Goal: Information Seeking & Learning: Check status

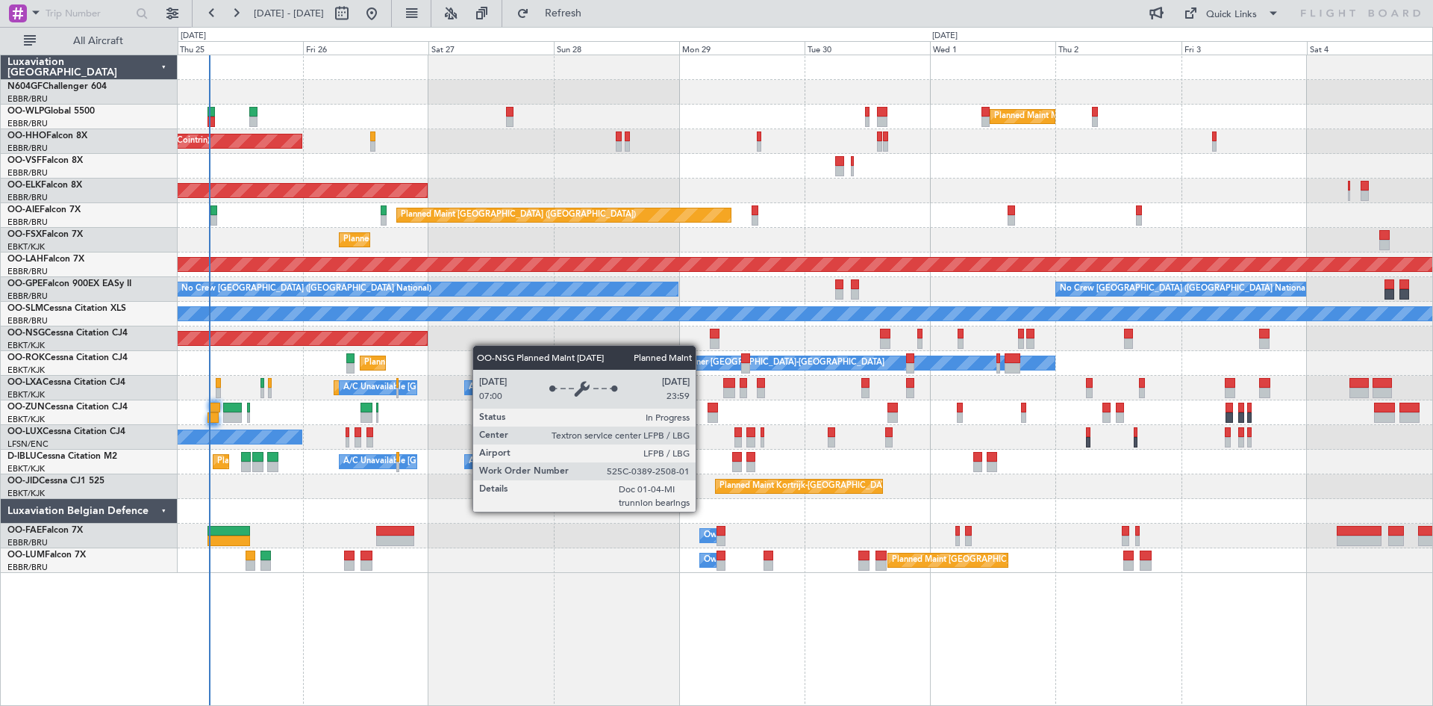
click at [320, 341] on div "Planned Maint [GEOGRAPHIC_DATA] ([GEOGRAPHIC_DATA])" at bounding box center [805, 338] width 1255 height 25
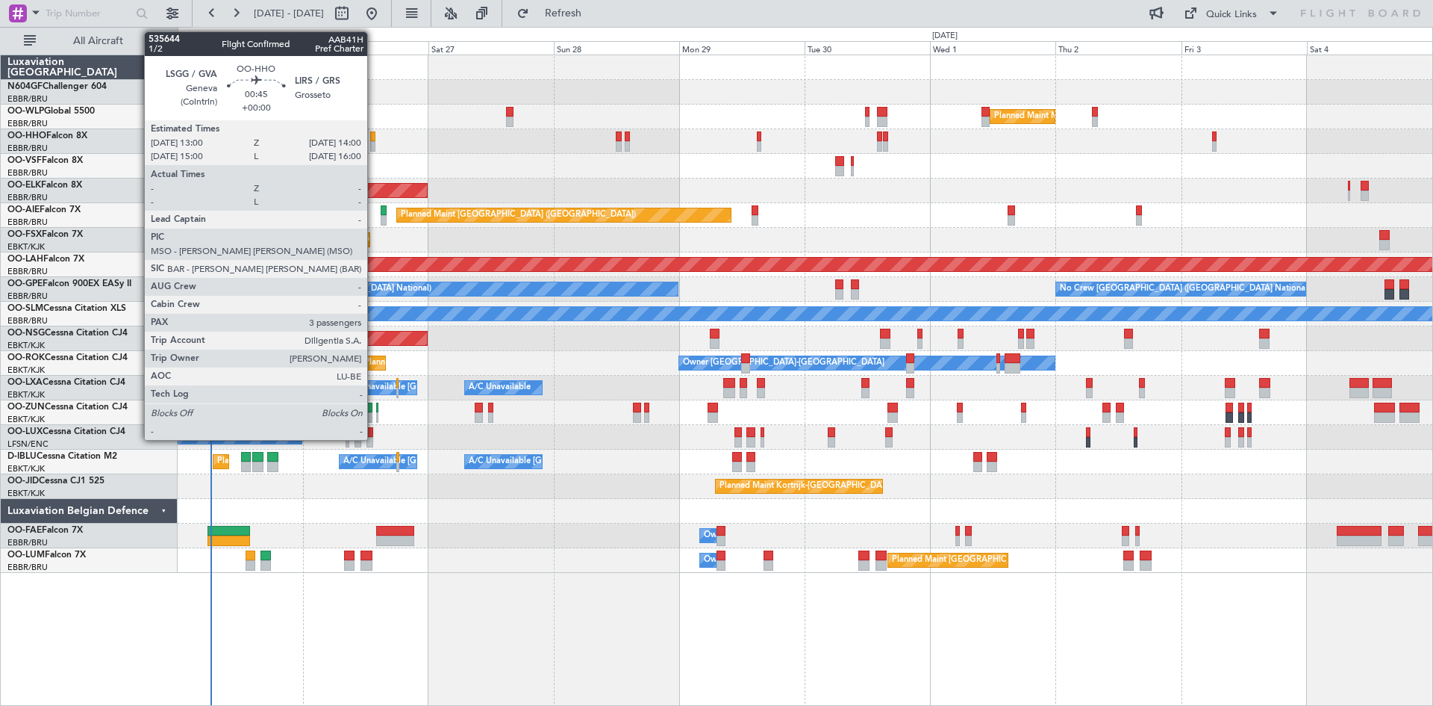
click at [374, 143] on div at bounding box center [373, 146] width 6 height 10
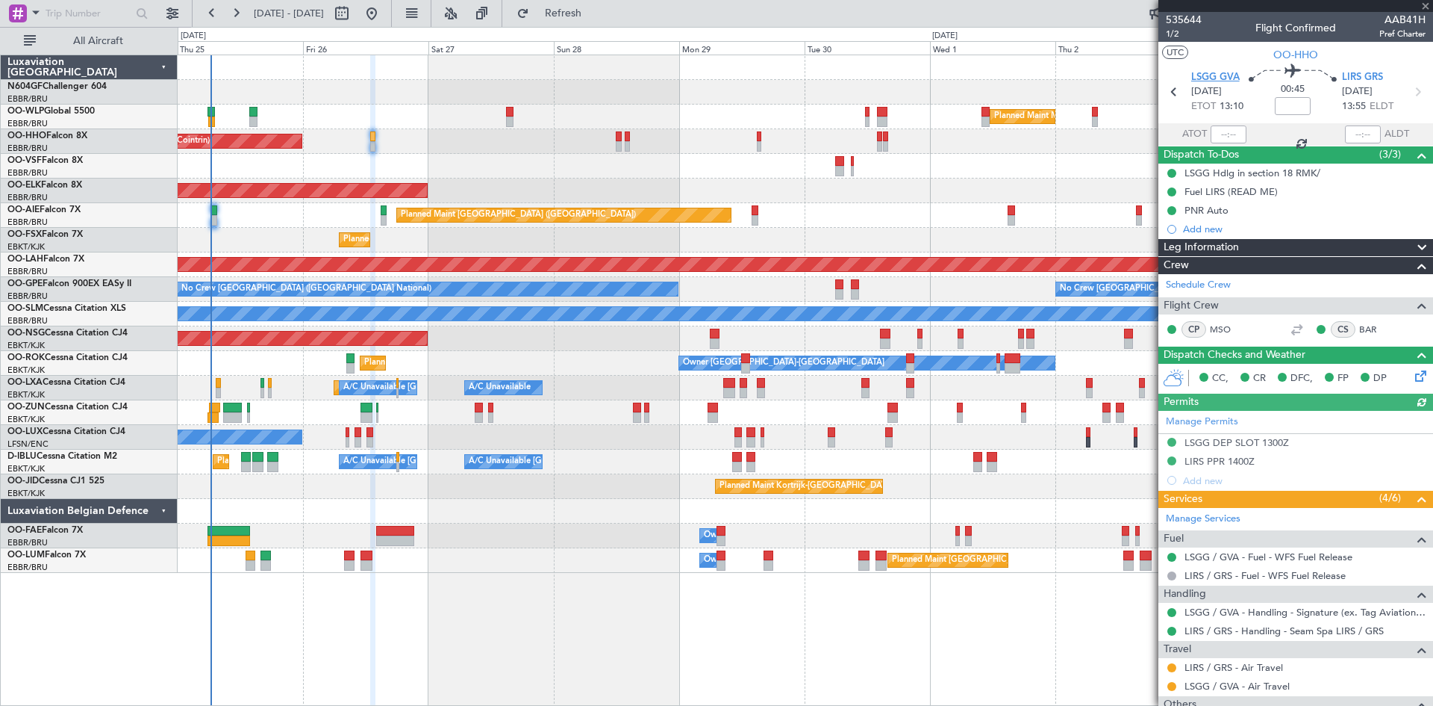
click at [1218, 72] on span "LSGG GVA" at bounding box center [1216, 77] width 49 height 15
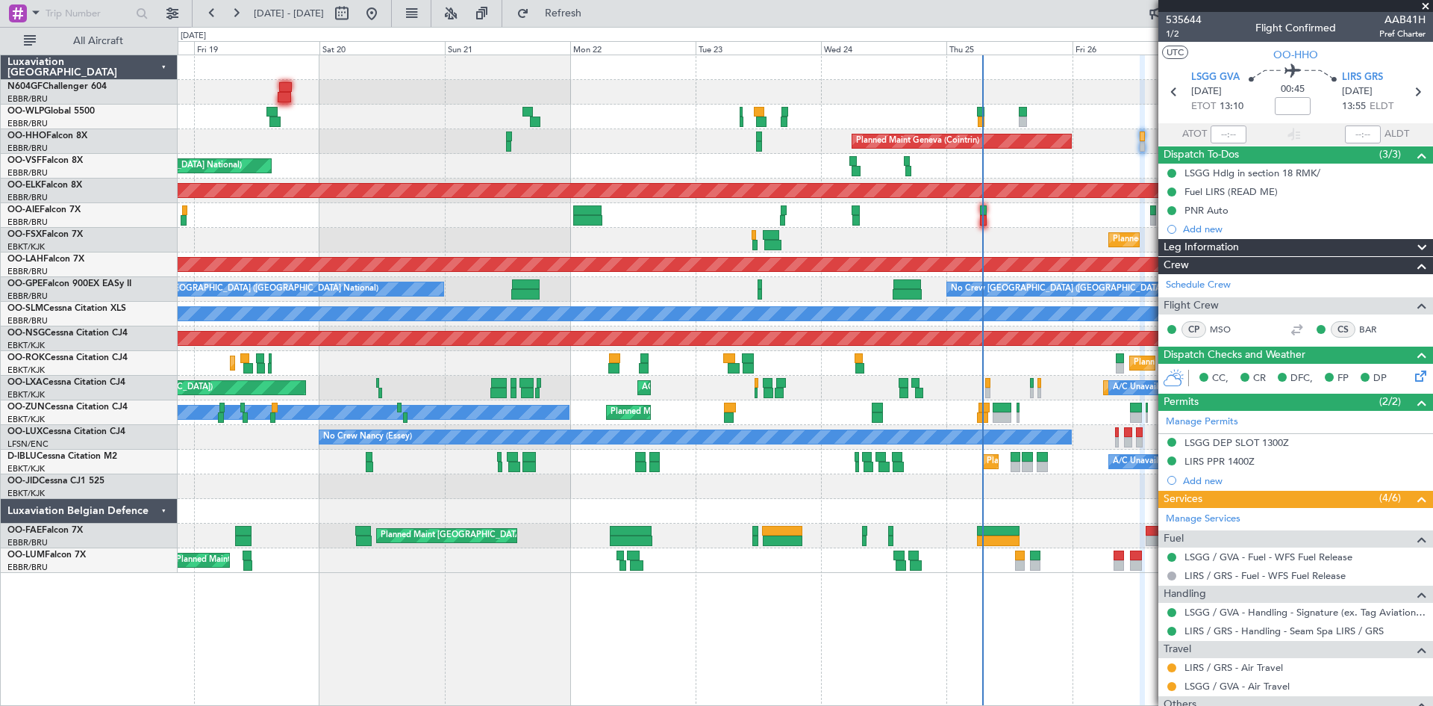
click at [1256, 597] on fb-app "[DATE] - [DATE] Refresh Quick Links All Aircraft Planned Maint Liege Planned Ma…" at bounding box center [716, 358] width 1433 height 694
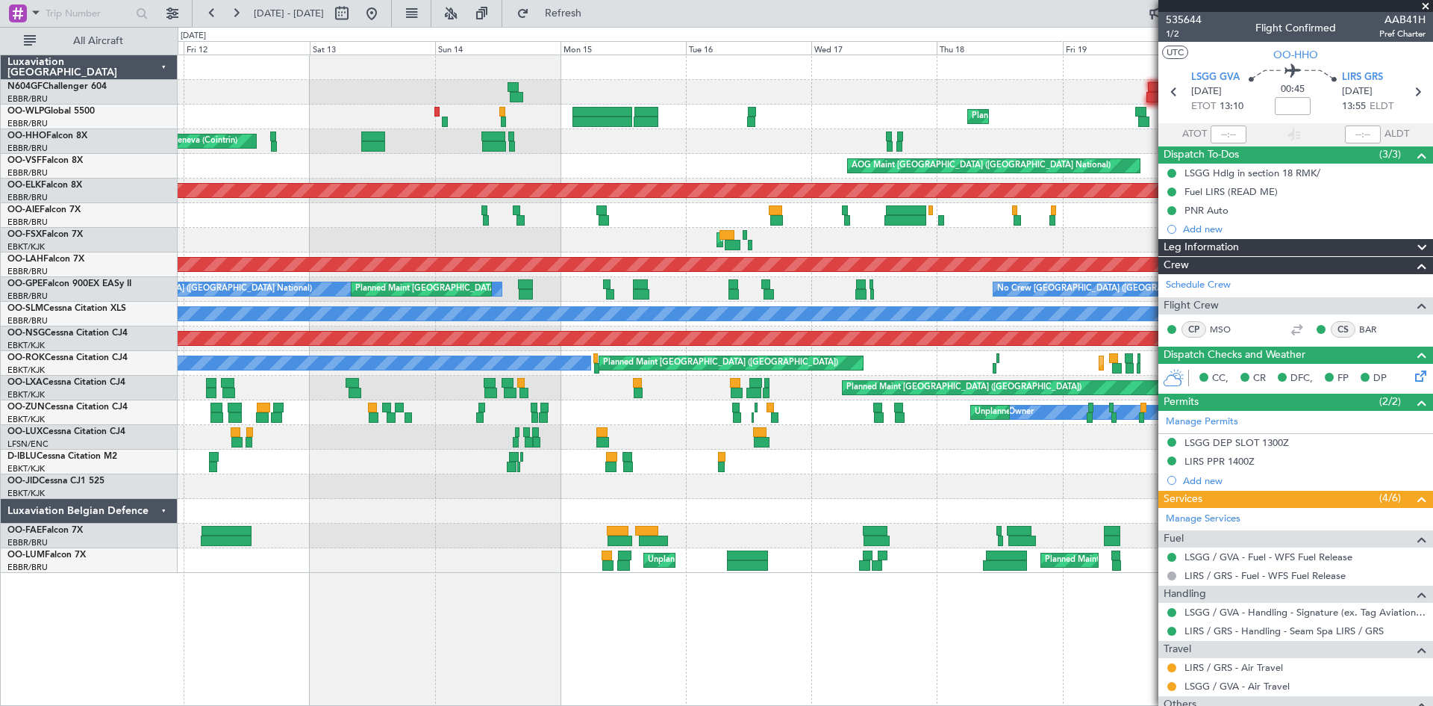
click at [1320, 655] on fb-app "[DATE] - [DATE] Refresh Quick Links All Aircraft Planned Maint Liege Planned Ma…" at bounding box center [716, 358] width 1433 height 694
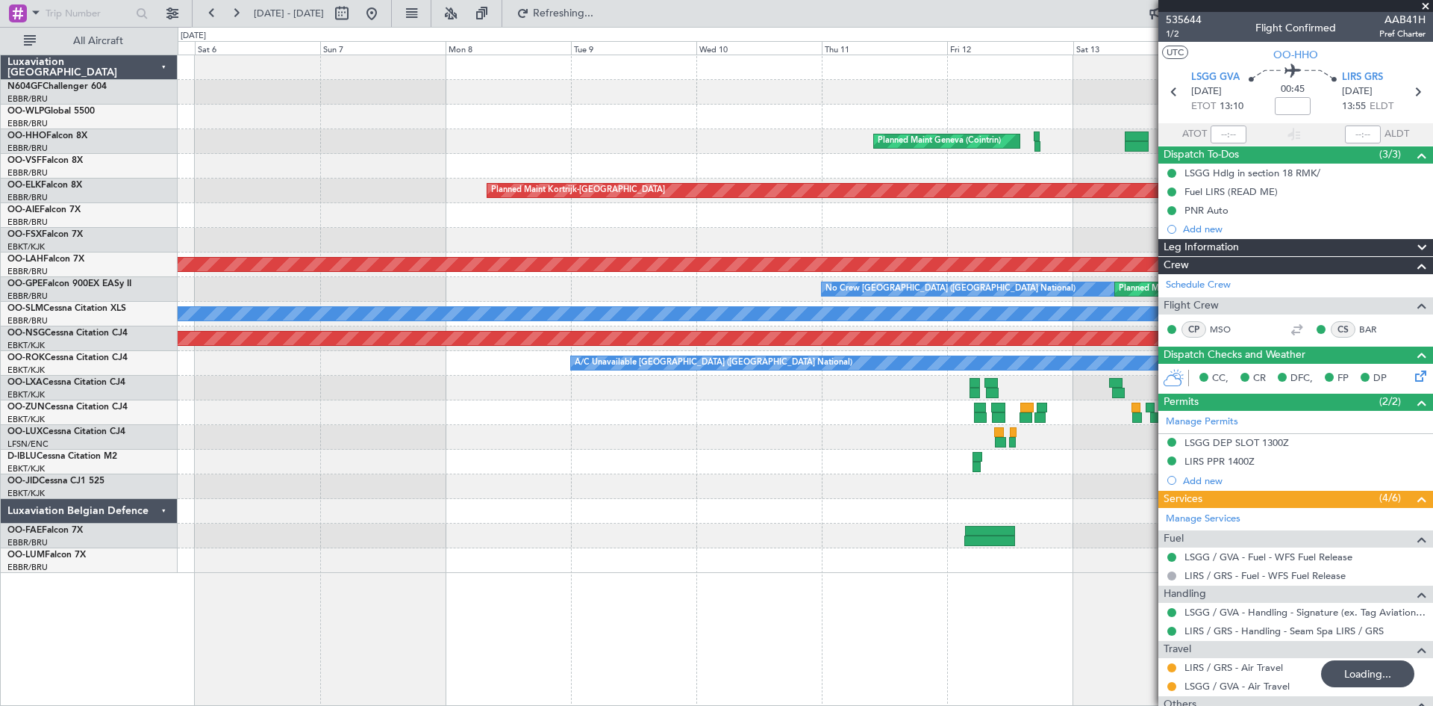
click at [1187, 594] on fb-app "[DATE] - [DATE] Refreshing... Quick Links All Aircraft Planned Maint Liege Plan…" at bounding box center [716, 358] width 1433 height 694
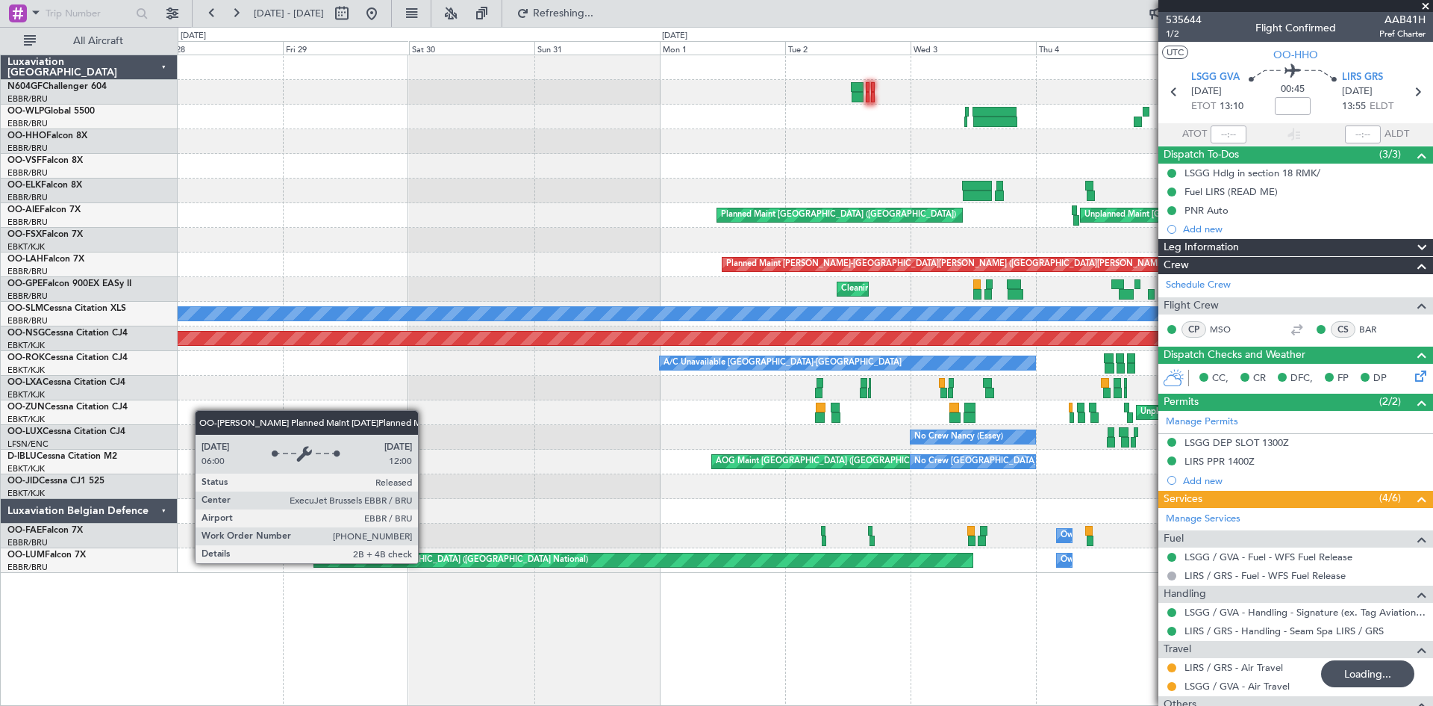
click at [1171, 555] on fb-app "[DATE] - [DATE] Refreshing... Quick Links All Aircraft Planned Maint Liege Plan…" at bounding box center [716, 358] width 1433 height 694
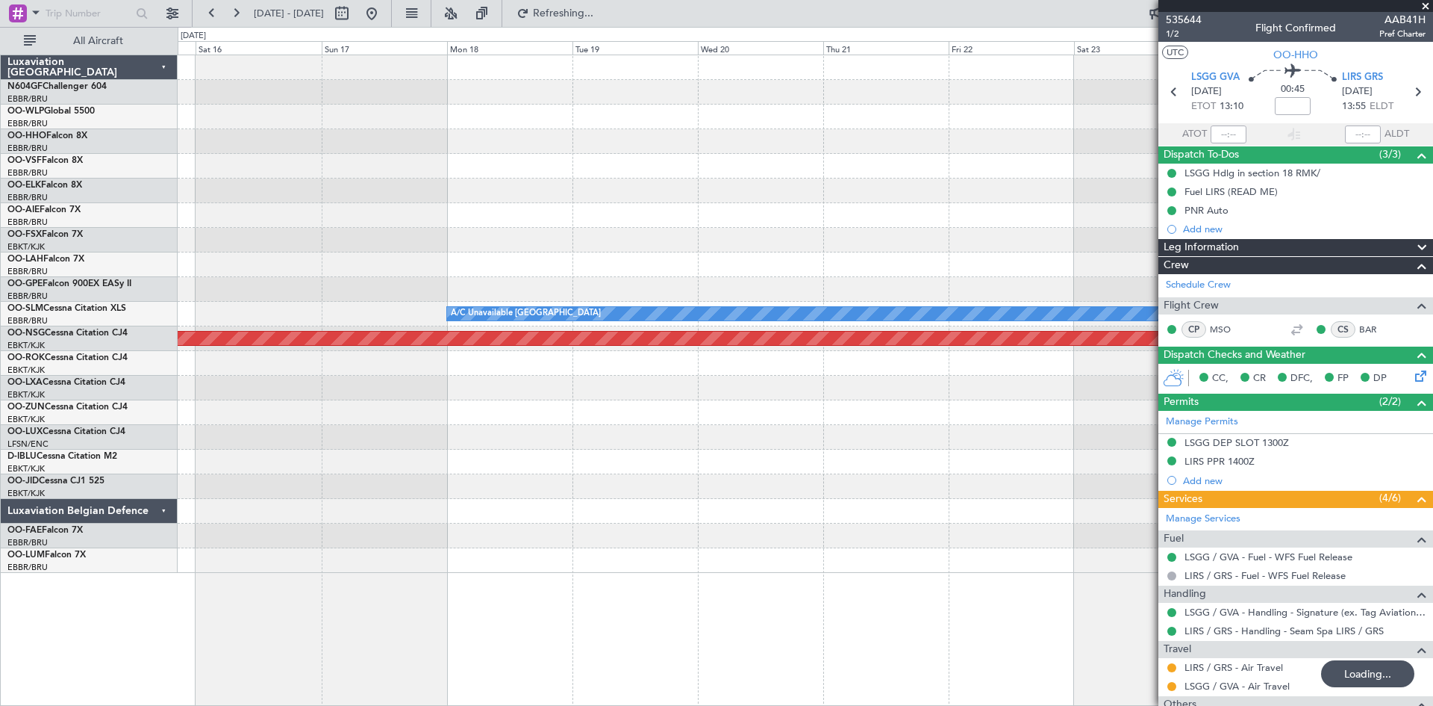
click at [1254, 554] on fb-app "[DATE] - [DATE] Refreshing... Quick Links All Aircraft A/C Unavailable [GEOGRAP…" at bounding box center [716, 358] width 1433 height 694
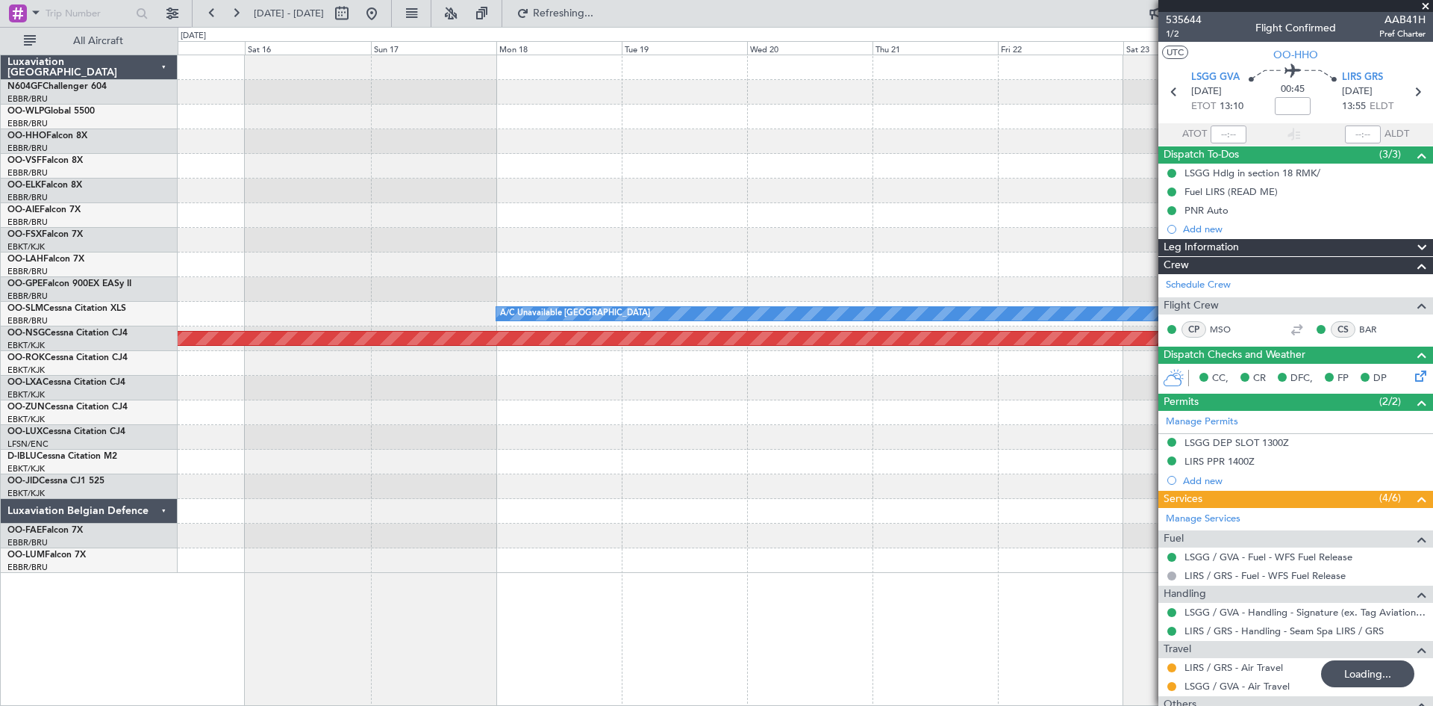
click at [1089, 542] on div at bounding box center [805, 535] width 1255 height 25
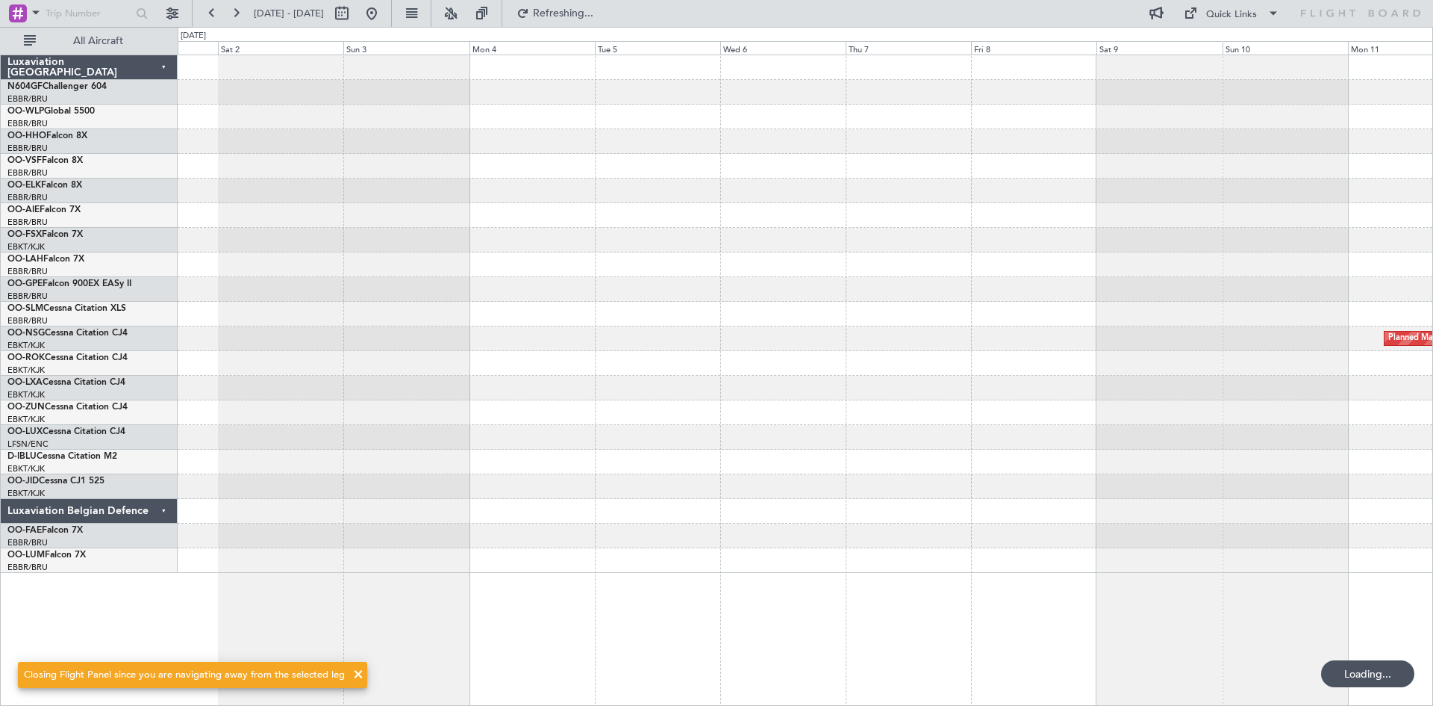
click at [1145, 561] on div at bounding box center [805, 560] width 1255 height 25
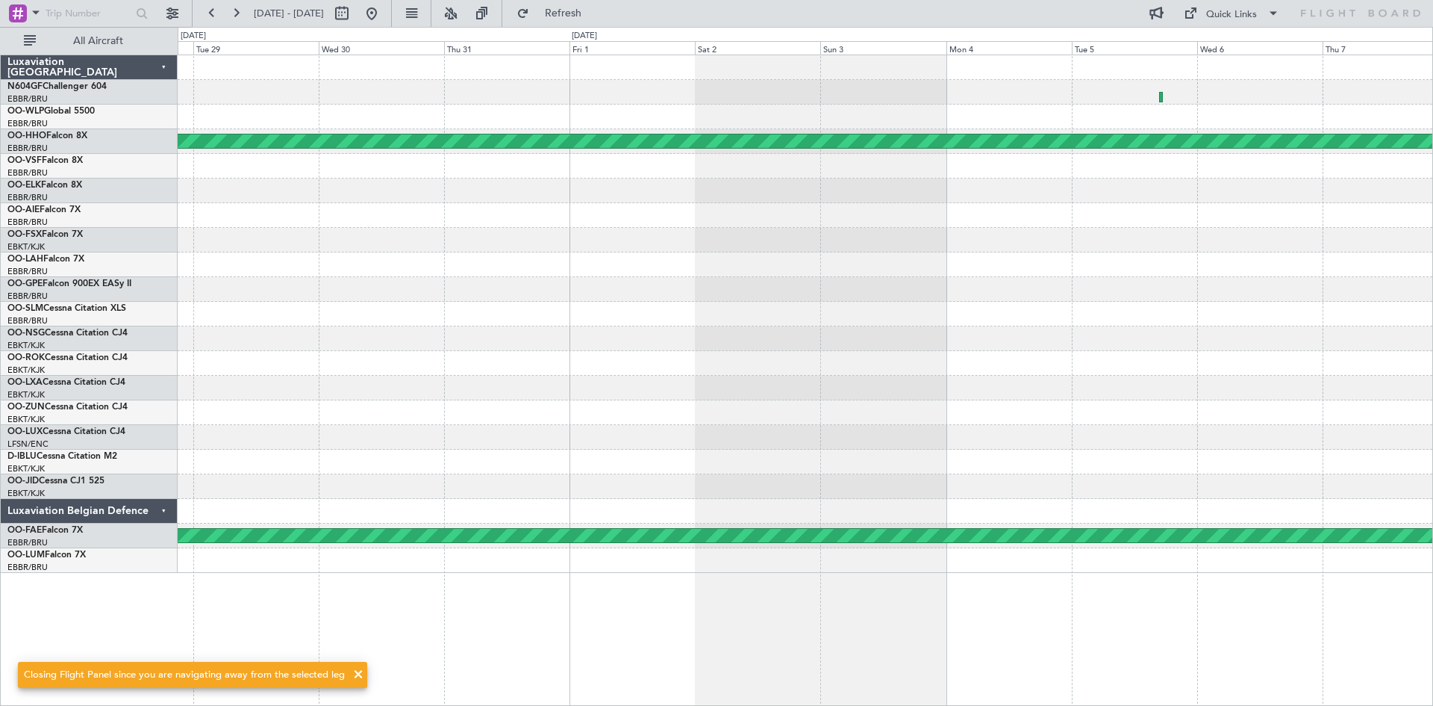
click at [835, 579] on div "Planned Maint Geneva (Cointrin) No Crew [GEOGRAPHIC_DATA] (Brussels National) N…" at bounding box center [806, 380] width 1256 height 651
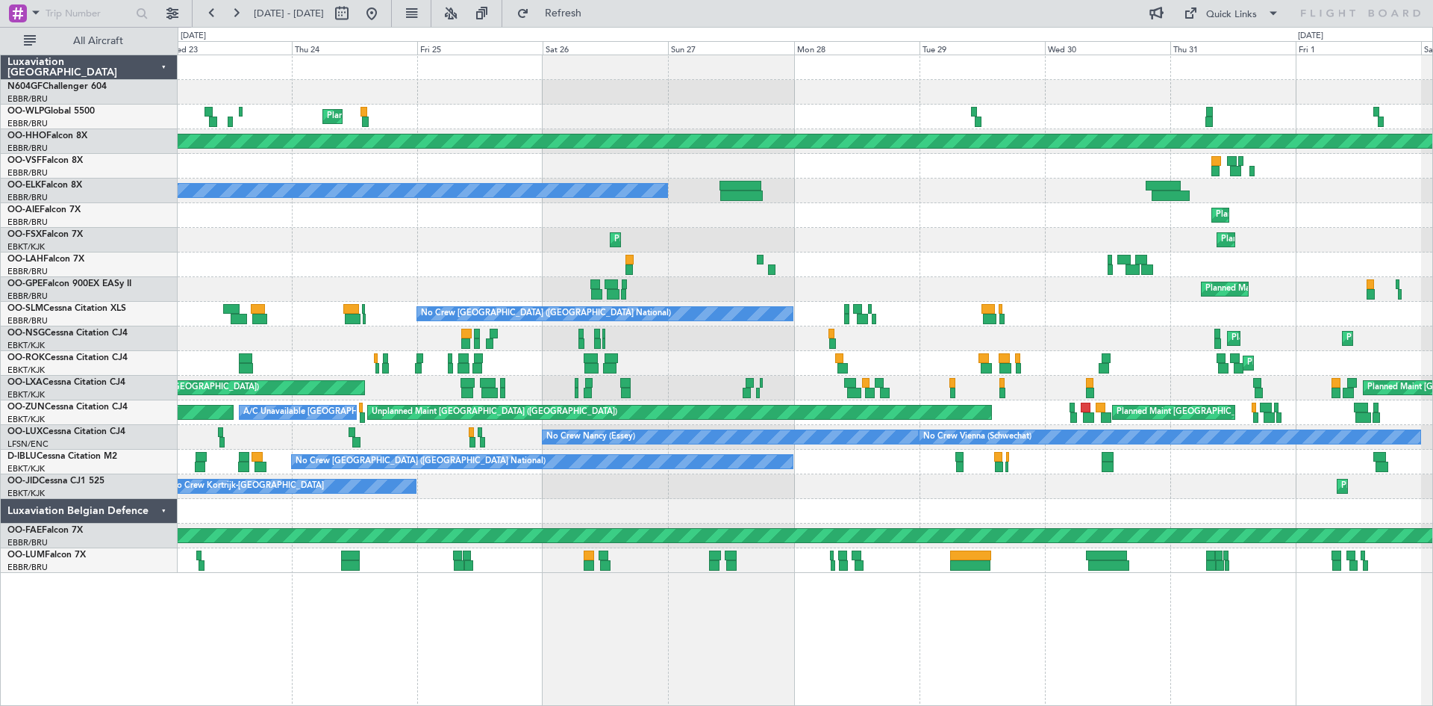
click at [1215, 608] on div "Planned Maint Milan (Linate) Planned Maint Geneva ([GEOGRAPHIC_DATA]) Owner [GE…" at bounding box center [806, 380] width 1256 height 651
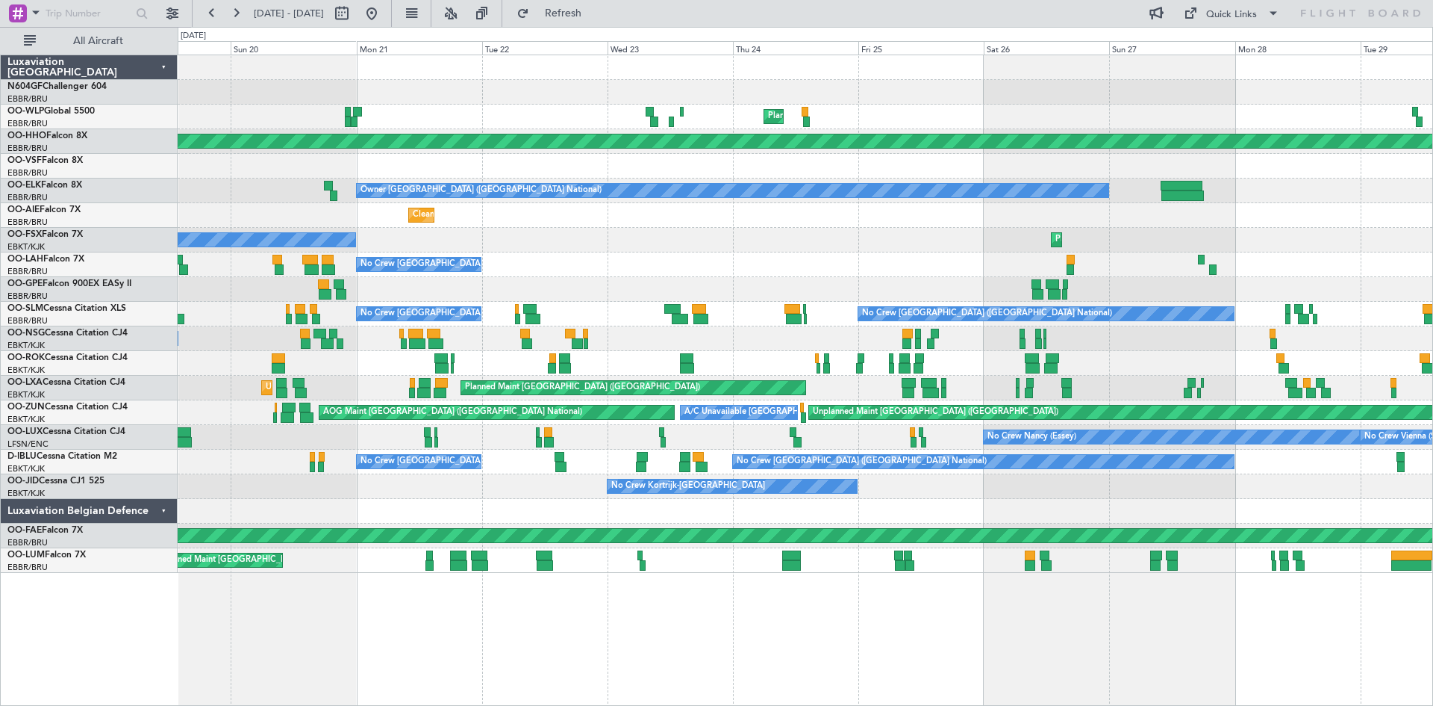
click at [906, 569] on div at bounding box center [900, 565] width 10 height 10
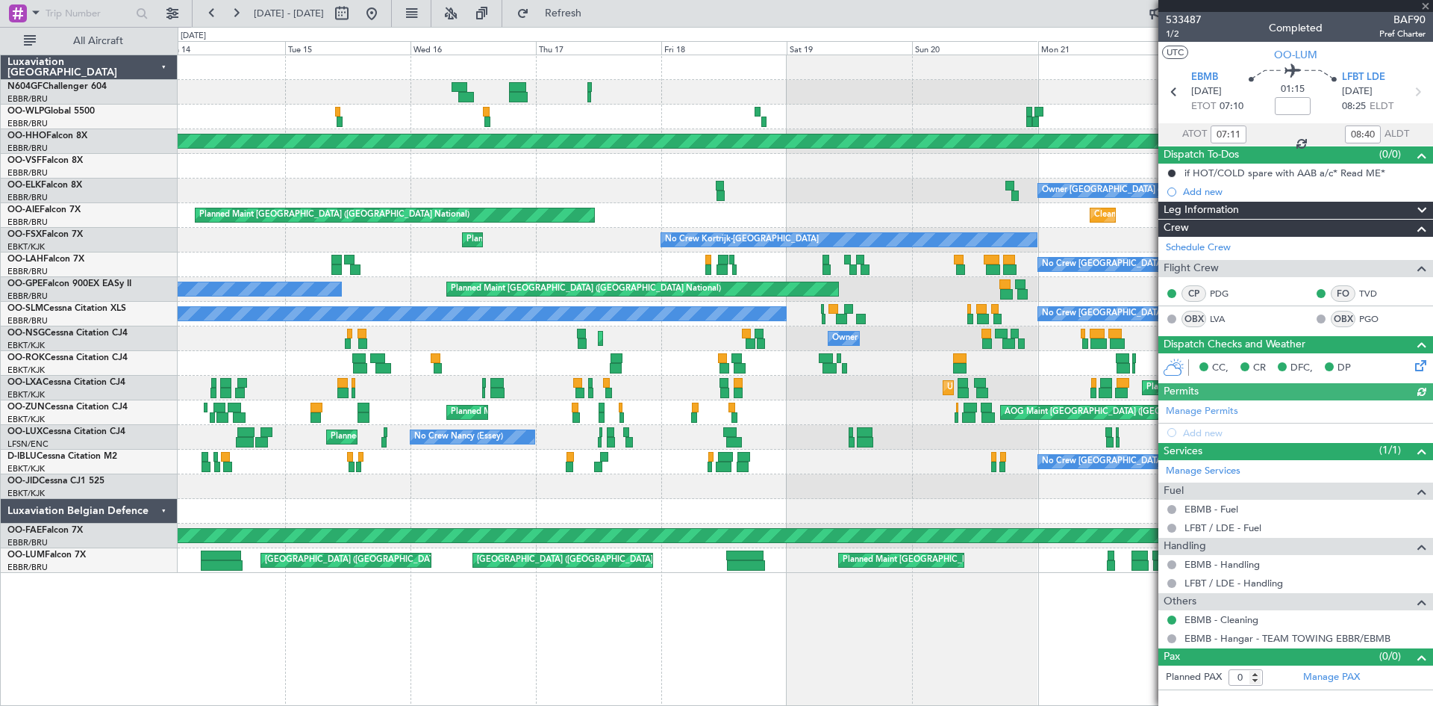
click at [1174, 622] on fb-app "[DATE] - [DATE] Refresh Quick Links All Aircraft Planned Maint Milan ([GEOGRAPH…" at bounding box center [716, 358] width 1433 height 694
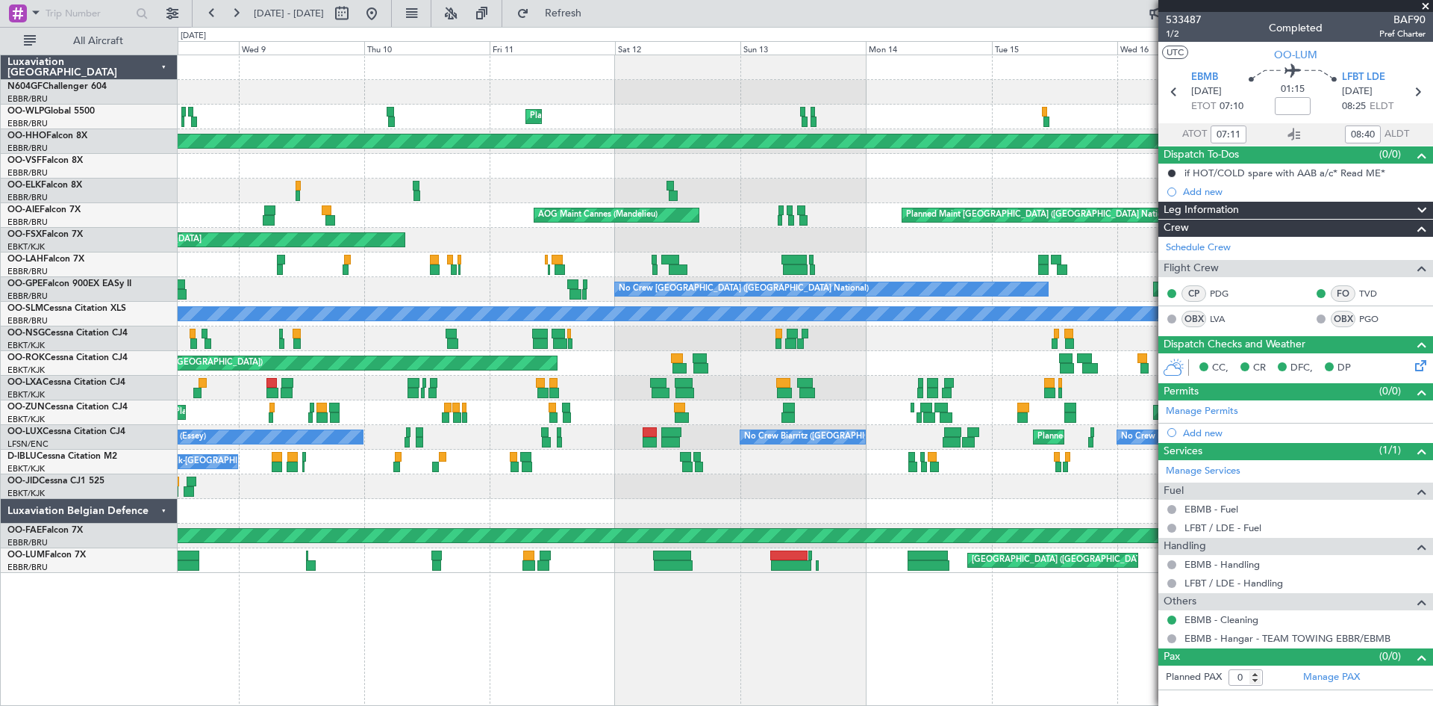
click at [1100, 631] on div "Planned Maint Liege Planned Maint Geneva ([GEOGRAPHIC_DATA]) Owner [GEOGRAPHIC_…" at bounding box center [806, 380] width 1256 height 651
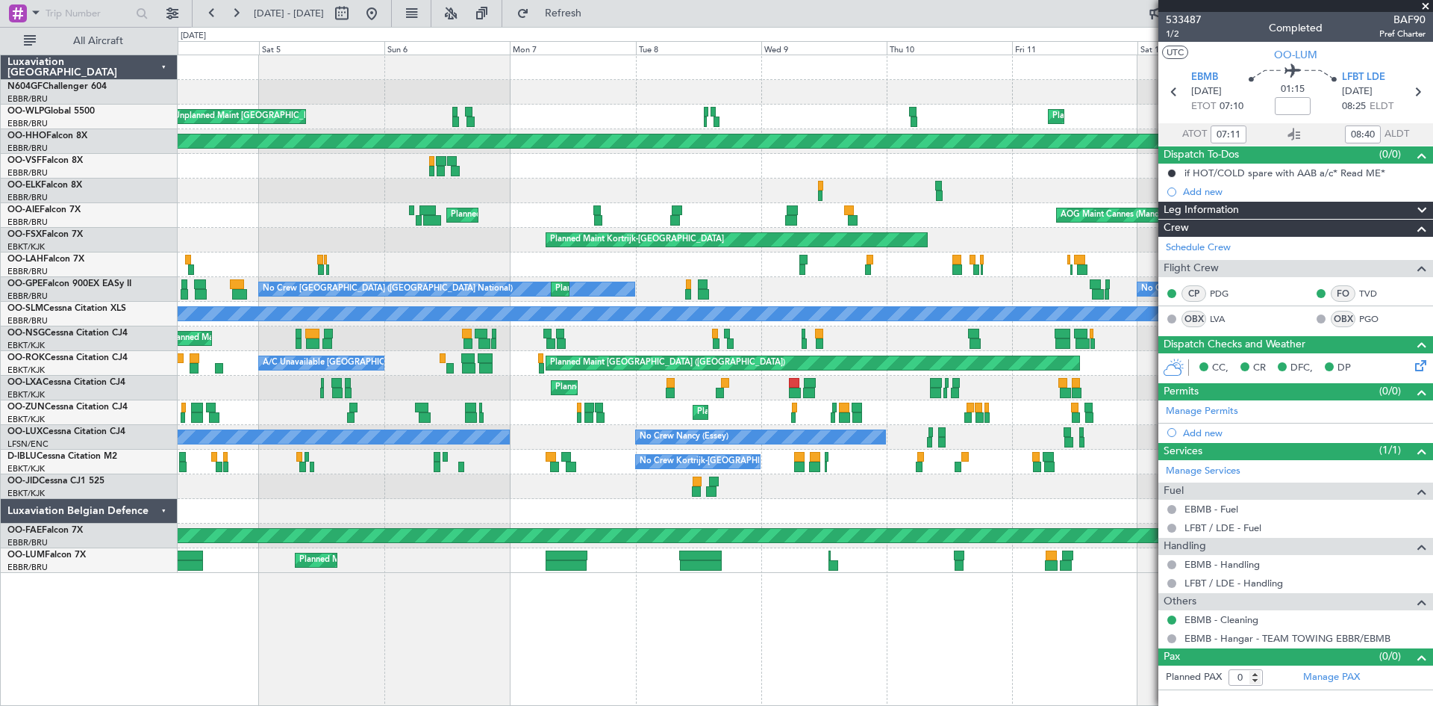
click at [963, 650] on div "Planned Maint Liege Unplanned Maint [GEOGRAPHIC_DATA]-[GEOGRAPHIC_DATA] Planned…" at bounding box center [806, 380] width 1256 height 651
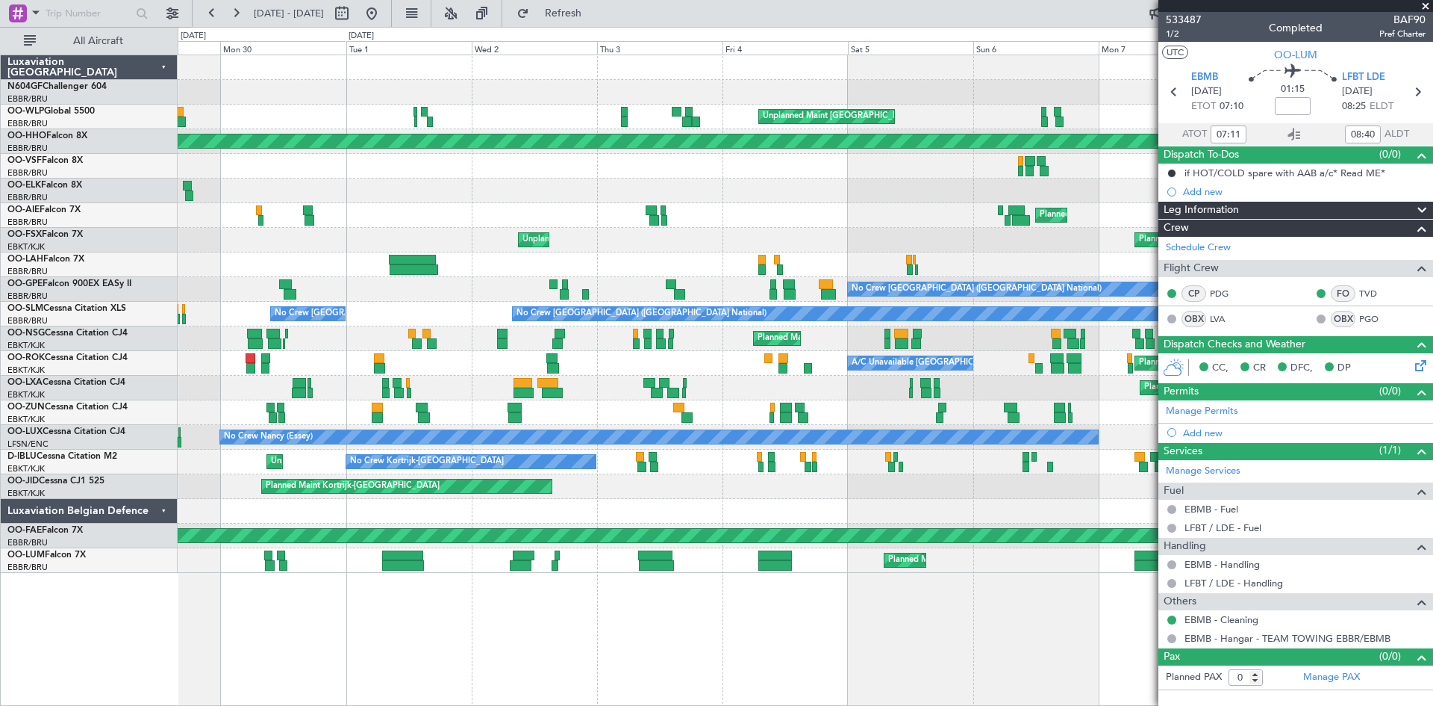
click at [1006, 655] on div "Unplanned Maint [GEOGRAPHIC_DATA]-[GEOGRAPHIC_DATA] Planned Maint Liege Planned…" at bounding box center [806, 380] width 1256 height 651
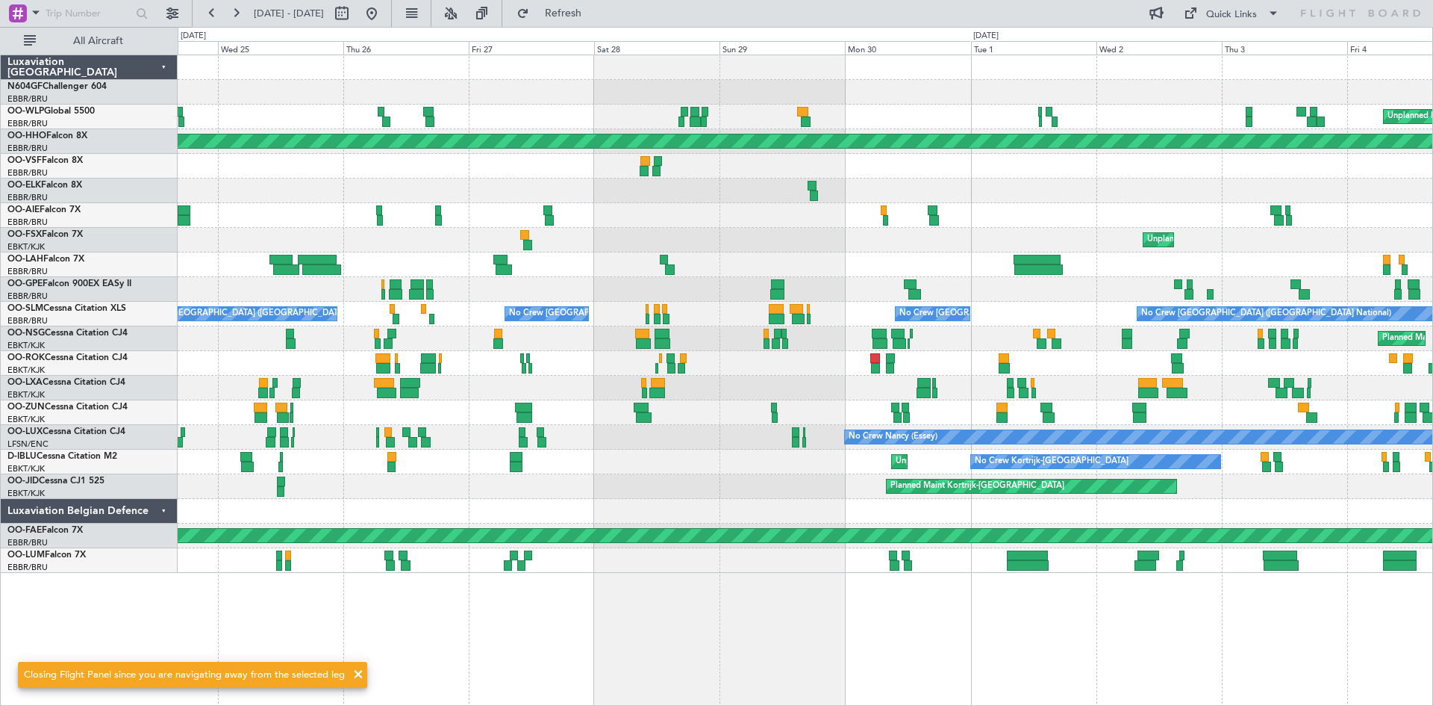
click at [704, 606] on div "Unplanned Maint [GEOGRAPHIC_DATA]-[GEOGRAPHIC_DATA] Planned Maint Geneva ([GEOG…" at bounding box center [806, 380] width 1256 height 651
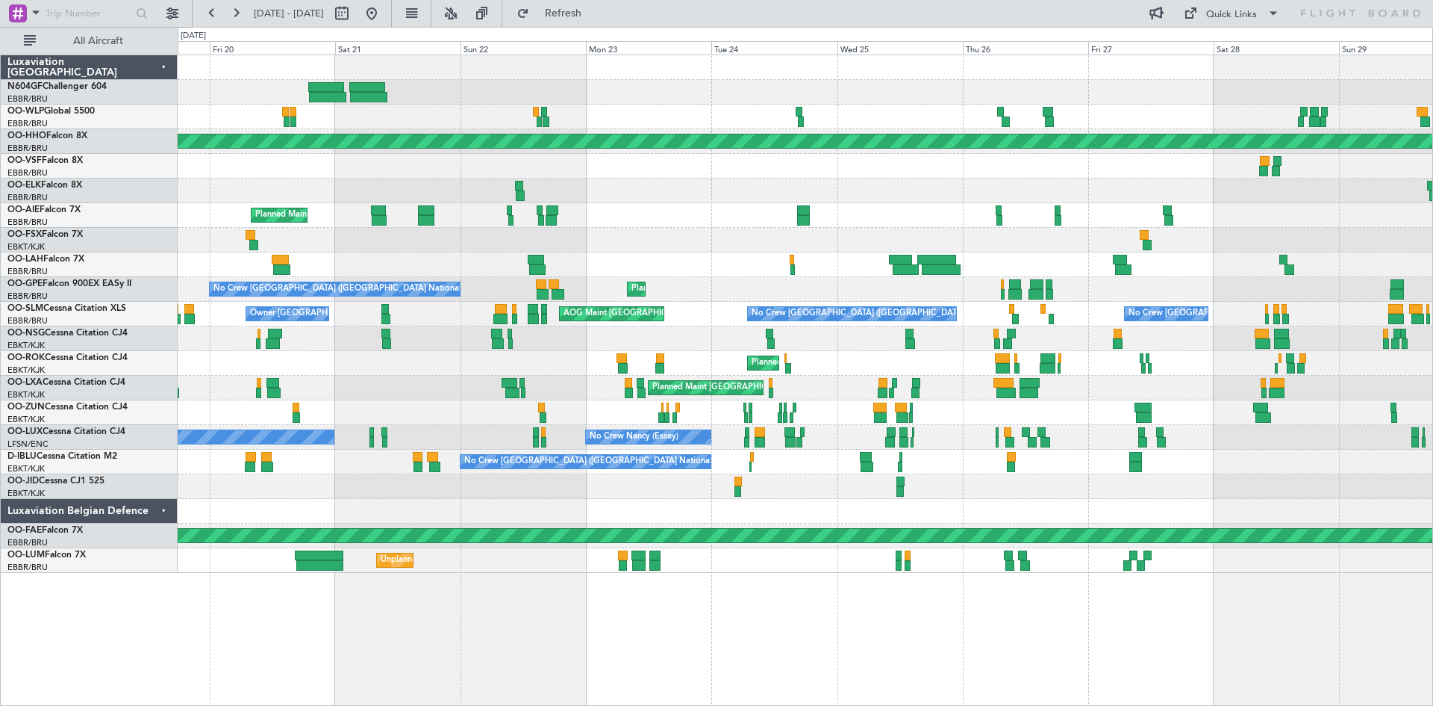
click at [1012, 611] on div "Planned Maint Geneva (Cointrin) Planned Maint [GEOGRAPHIC_DATA] ([GEOGRAPHIC_DA…" at bounding box center [806, 380] width 1256 height 651
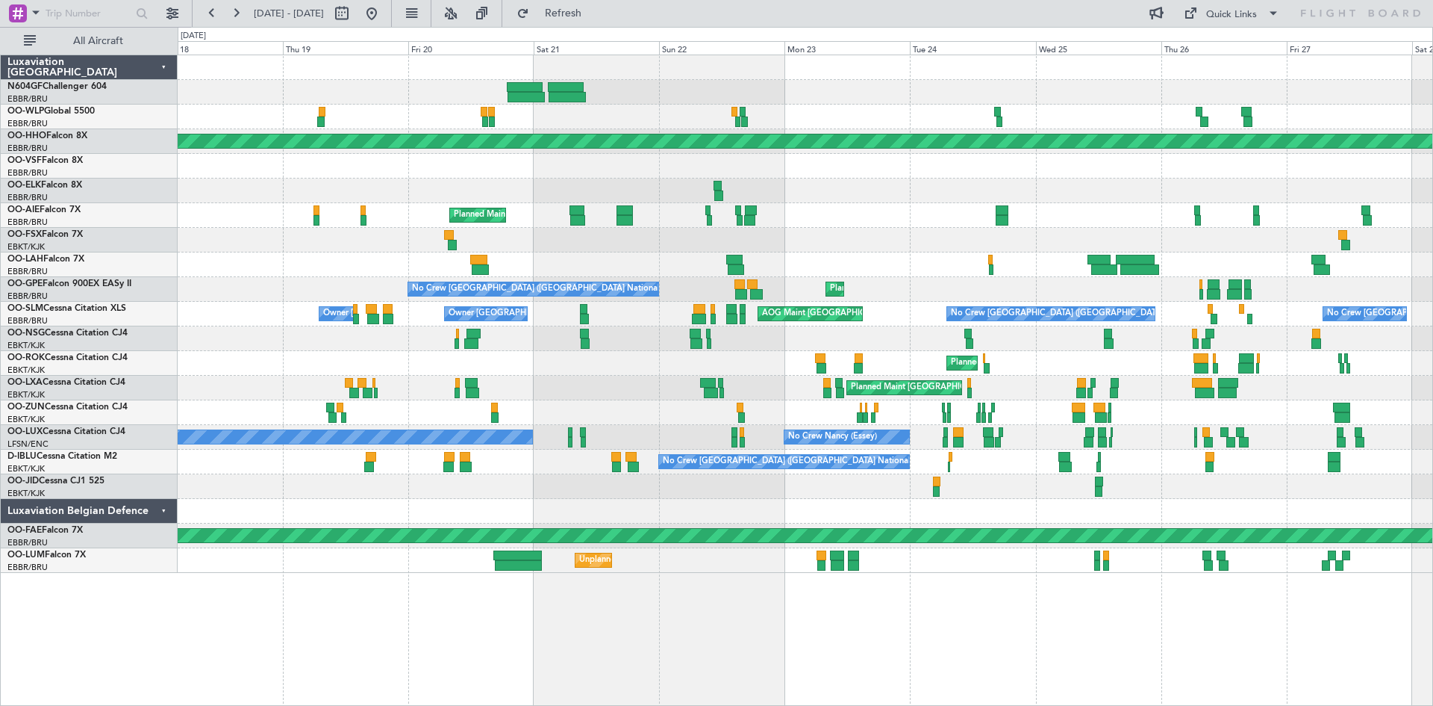
click at [706, 588] on div "Planned Maint Geneva (Cointrin) Planned Maint [GEOGRAPHIC_DATA] ([GEOGRAPHIC_DA…" at bounding box center [806, 380] width 1256 height 651
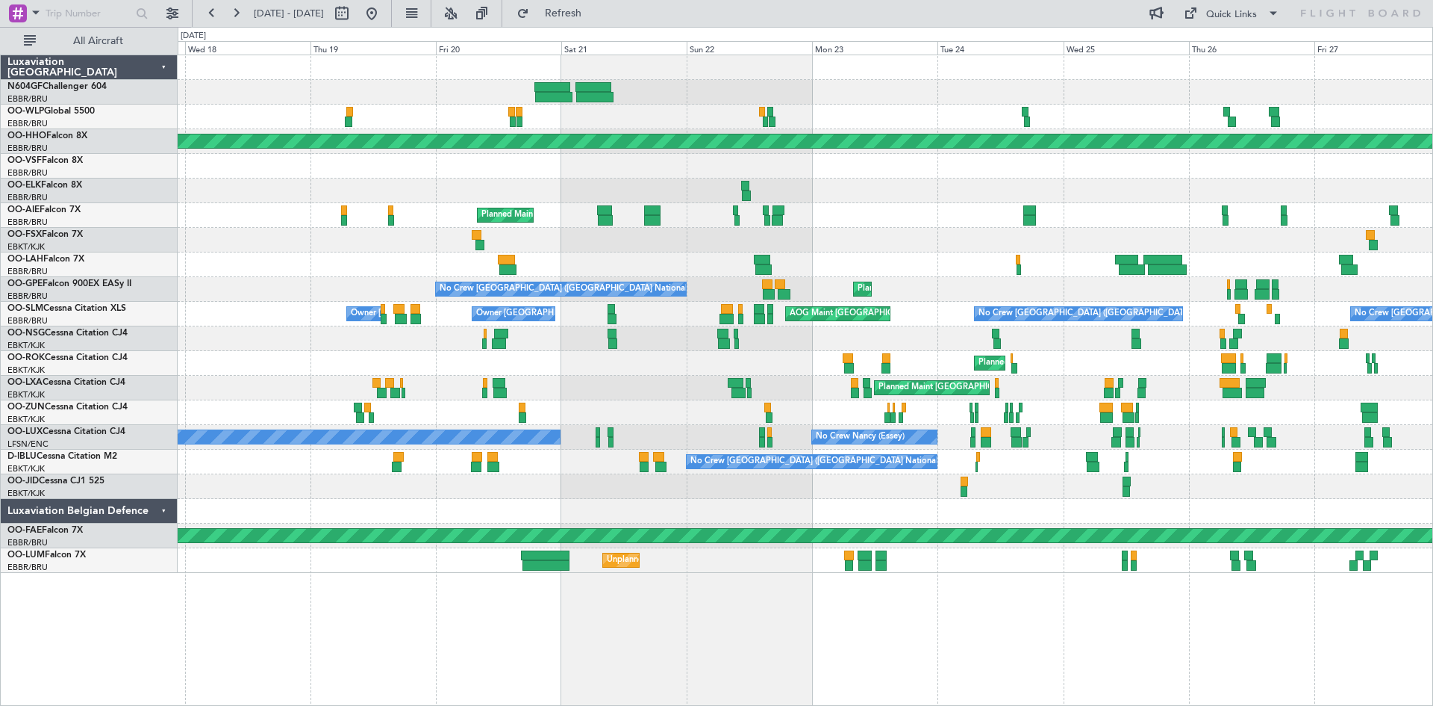
click at [511, 613] on div "Planned Maint Geneva (Cointrin) Planned Maint [GEOGRAPHIC_DATA] ([GEOGRAPHIC_DA…" at bounding box center [806, 380] width 1256 height 651
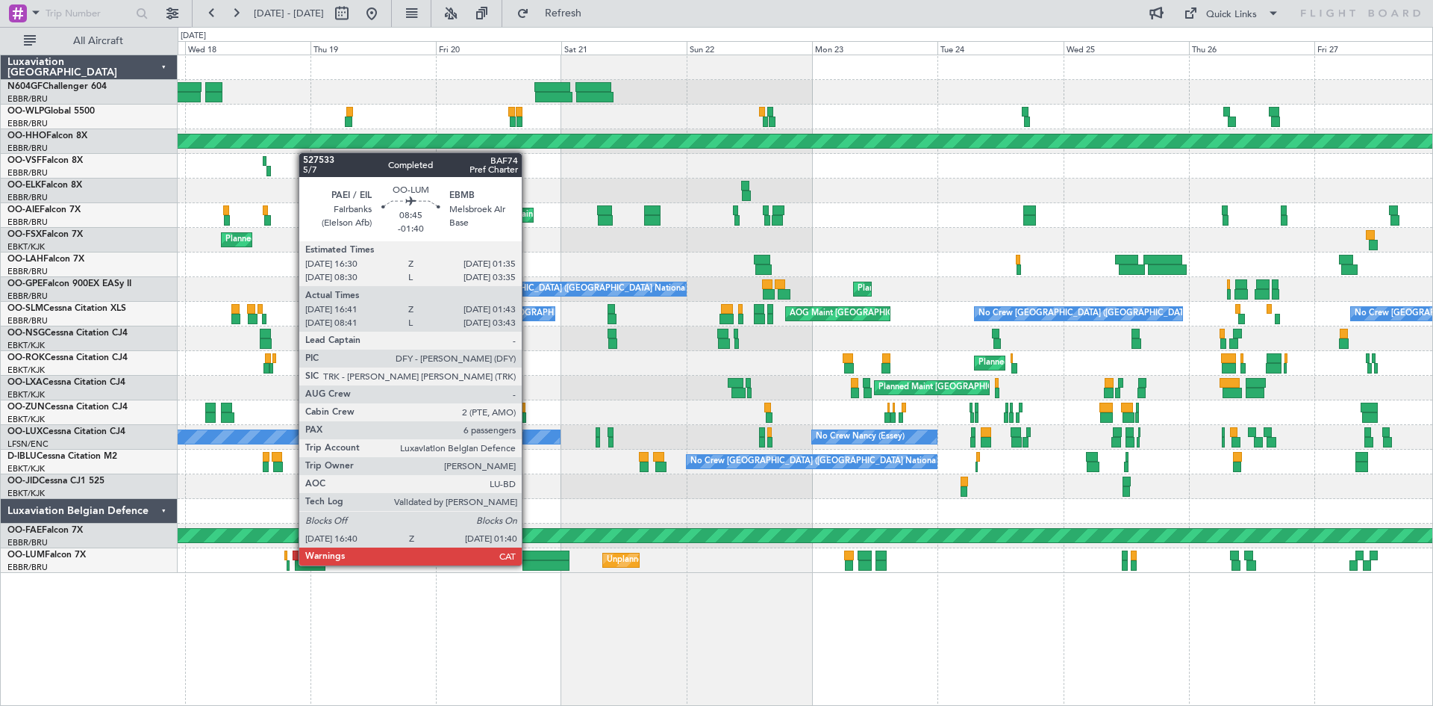
click at [529, 564] on div at bounding box center [547, 565] width 48 height 10
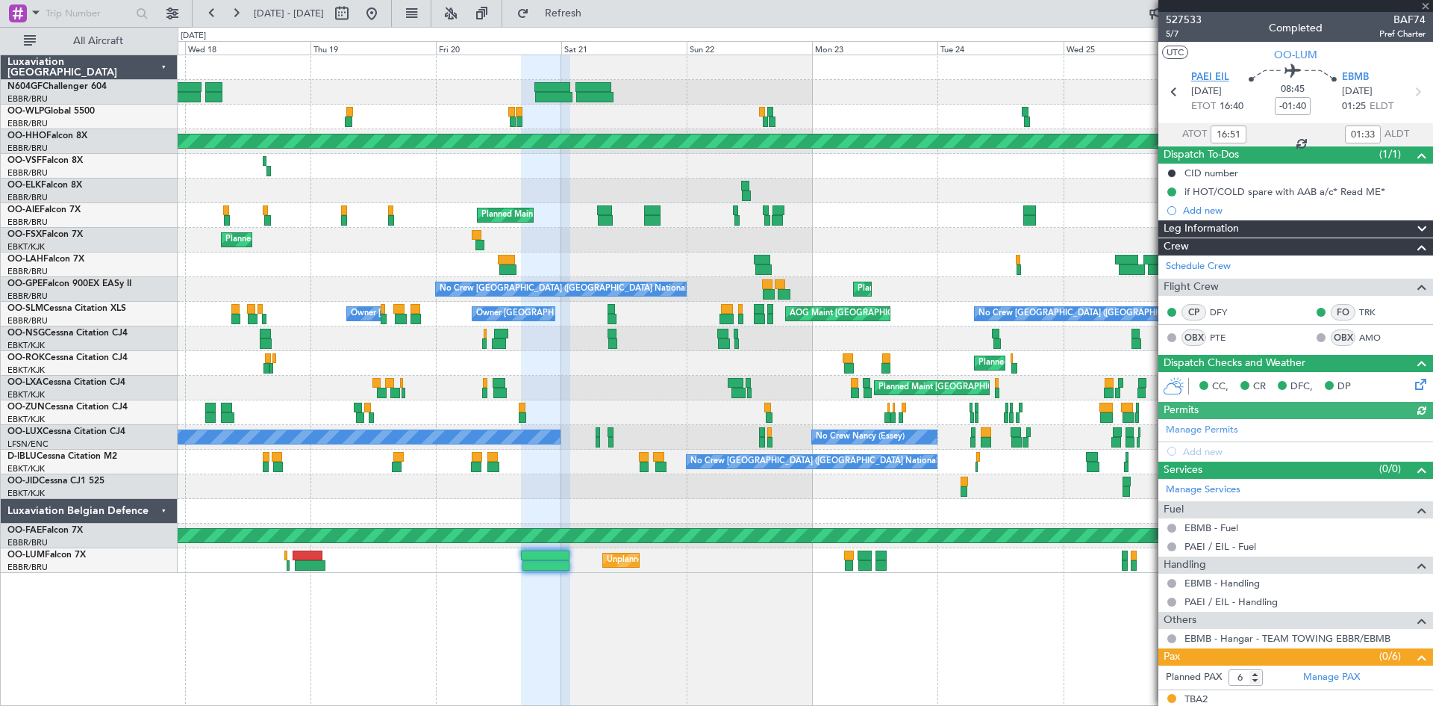
click at [1208, 72] on span "PAEI EIL" at bounding box center [1211, 77] width 38 height 15
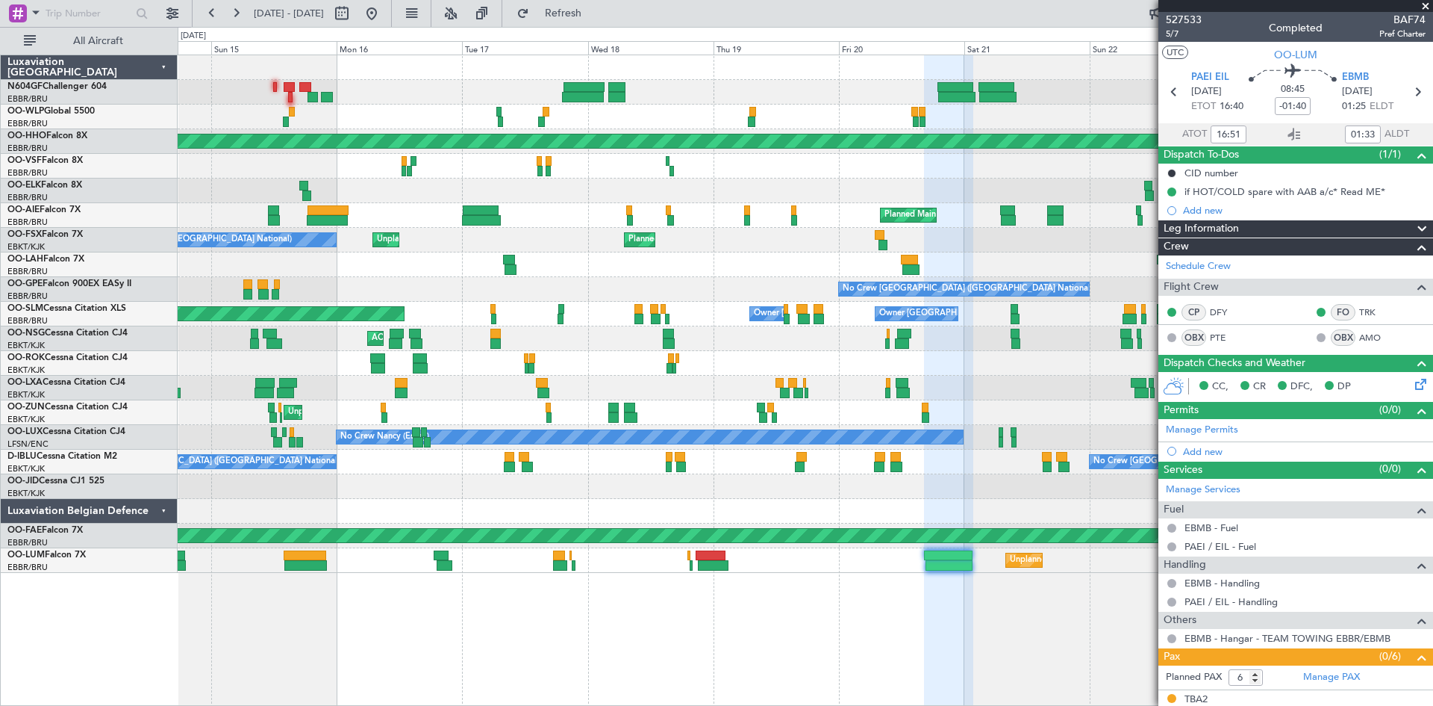
click at [690, 580] on div "Planned Maint Geneva (Cointrin) A/C Unavailable [GEOGRAPHIC_DATA] ([GEOGRAPHIC_…" at bounding box center [806, 380] width 1256 height 651
click at [384, 16] on button at bounding box center [372, 13] width 24 height 24
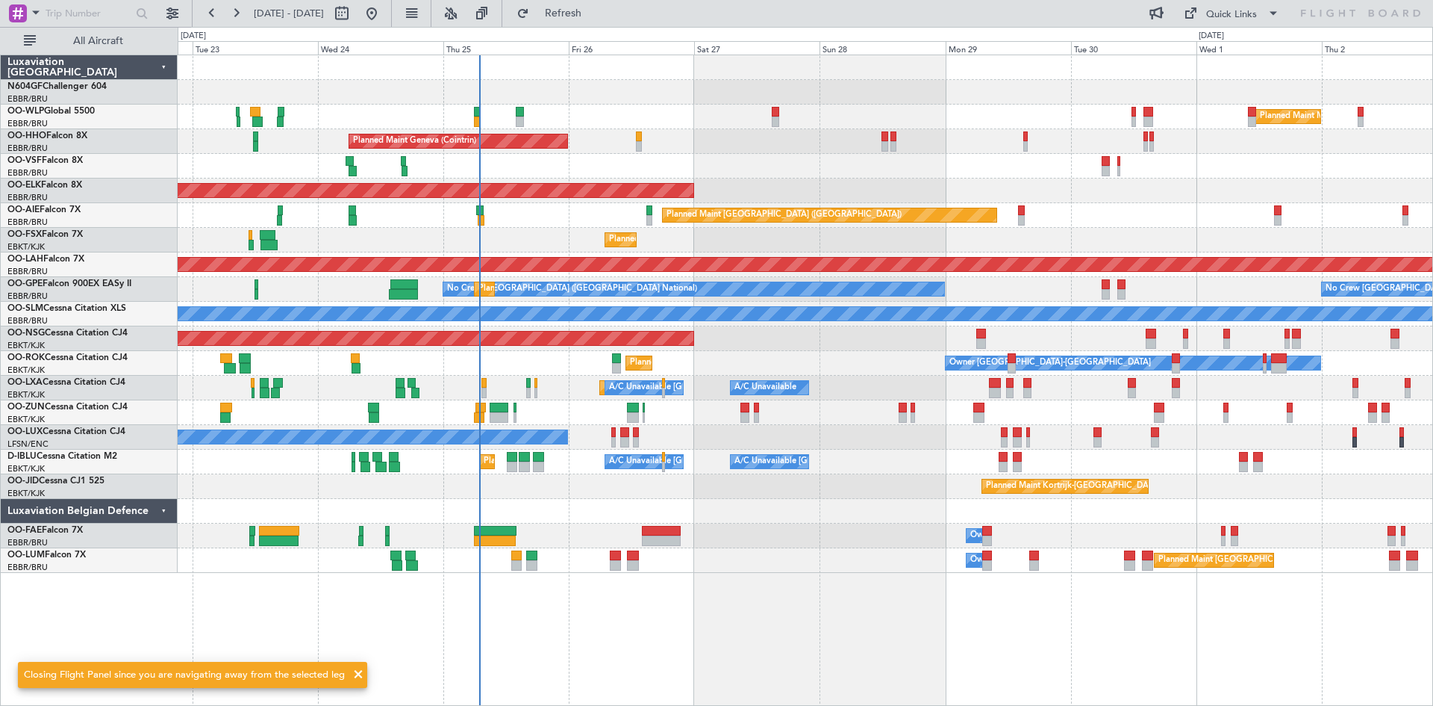
click at [603, 509] on div "Planned Maint Milan (Linate) Planned Maint Geneva ([GEOGRAPHIC_DATA]) Planned M…" at bounding box center [805, 313] width 1255 height 517
